Goal: Information Seeking & Learning: Find specific fact

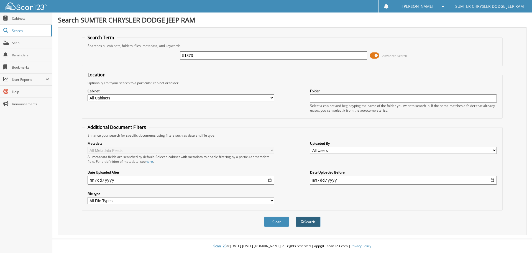
type input "51873"
click at [311, 220] on button "Search" at bounding box center [308, 221] width 25 height 10
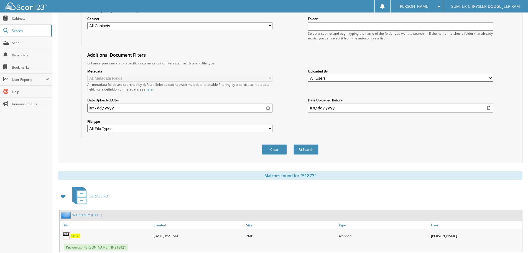
scroll to position [88, 0]
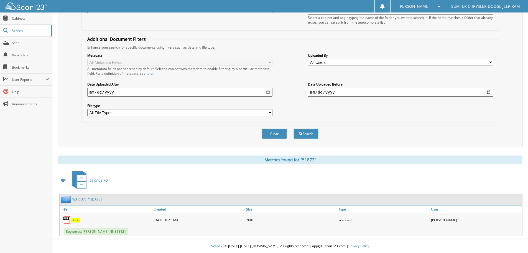
click at [77, 220] on span "51873" at bounding box center [76, 219] width 10 height 5
click at [279, 134] on button "Clear" at bounding box center [274, 133] width 25 height 10
